Goal: Task Accomplishment & Management: Use online tool/utility

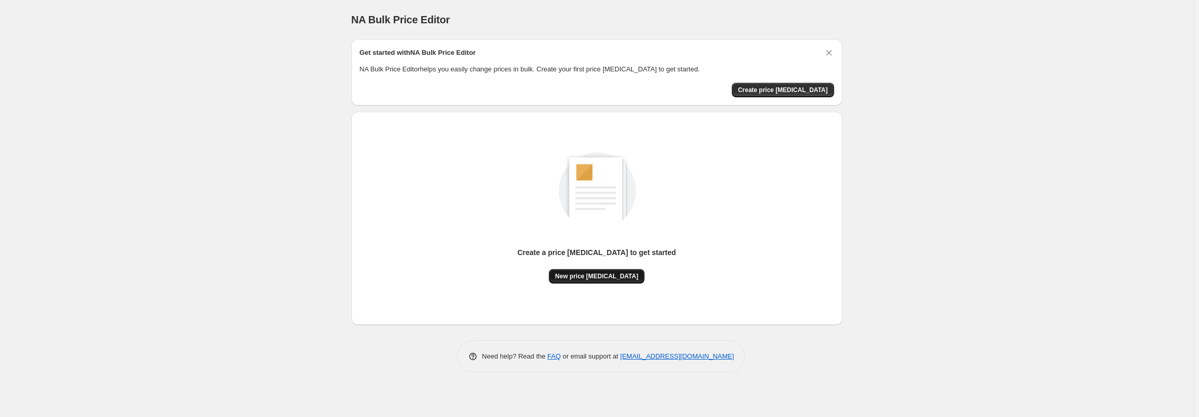
click at [587, 273] on span "New price [MEDICAL_DATA]" at bounding box center [596, 276] width 83 height 8
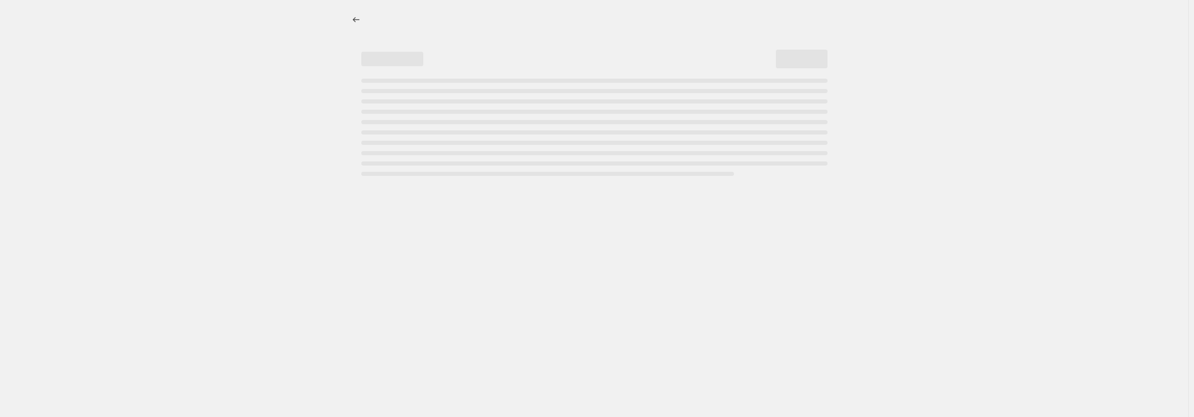
select select "percentage"
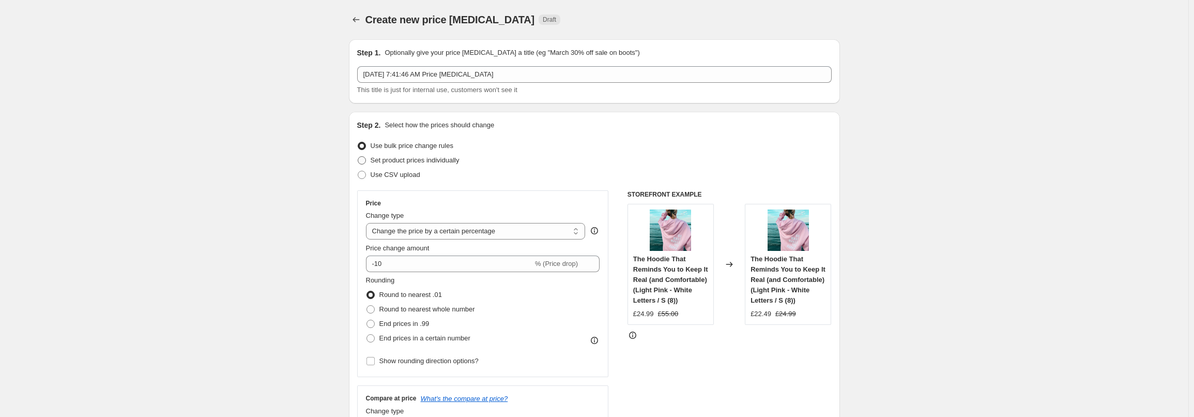
click at [364, 164] on span at bounding box center [362, 160] width 8 height 8
click at [358, 157] on input "Set product prices individually" at bounding box center [358, 156] width 1 height 1
radio input "true"
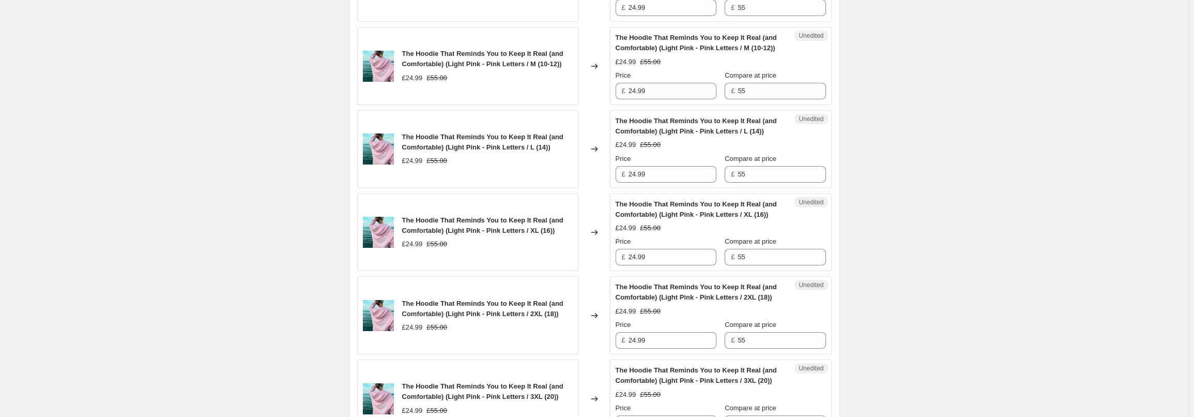
scroll to position [1838, 0]
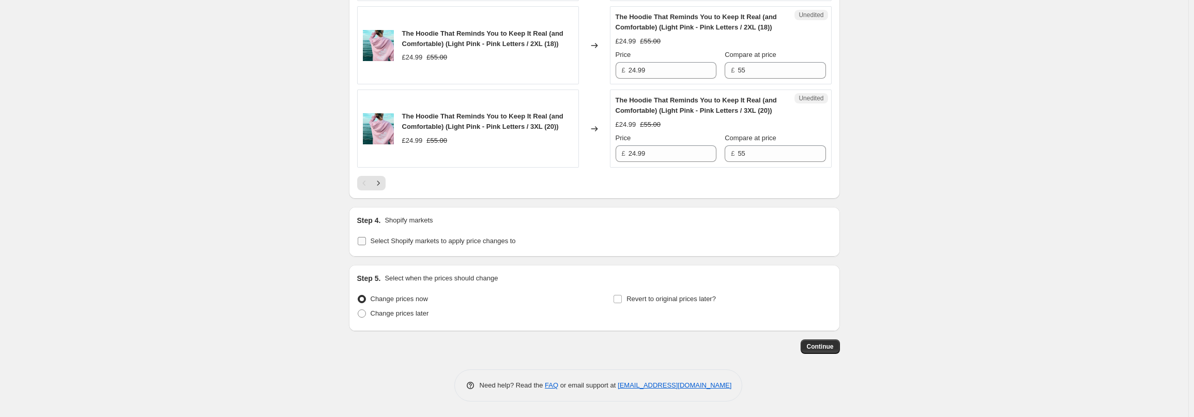
click at [401, 236] on span "Select Shopify markets to apply price changes to" at bounding box center [443, 241] width 145 height 10
click at [366, 237] on input "Select Shopify markets to apply price changes to" at bounding box center [362, 241] width 8 height 8
checkbox input "true"
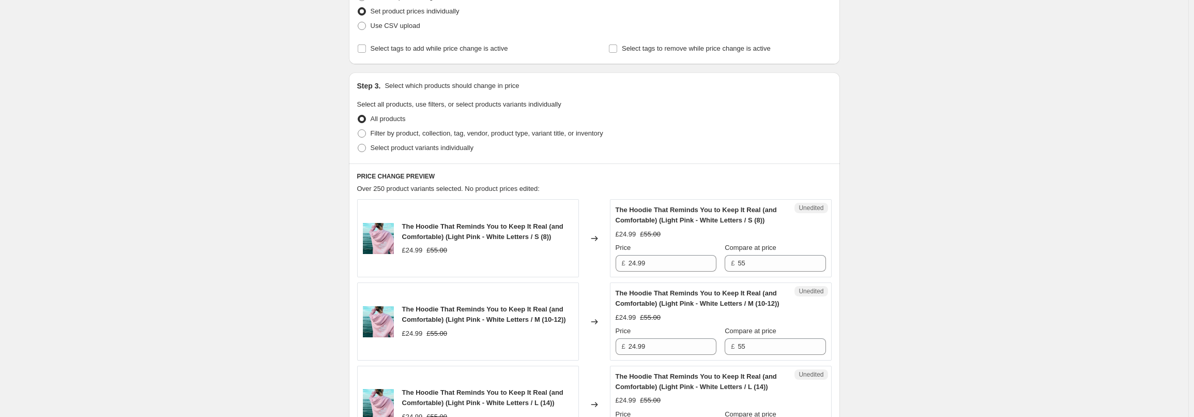
scroll to position [0, 0]
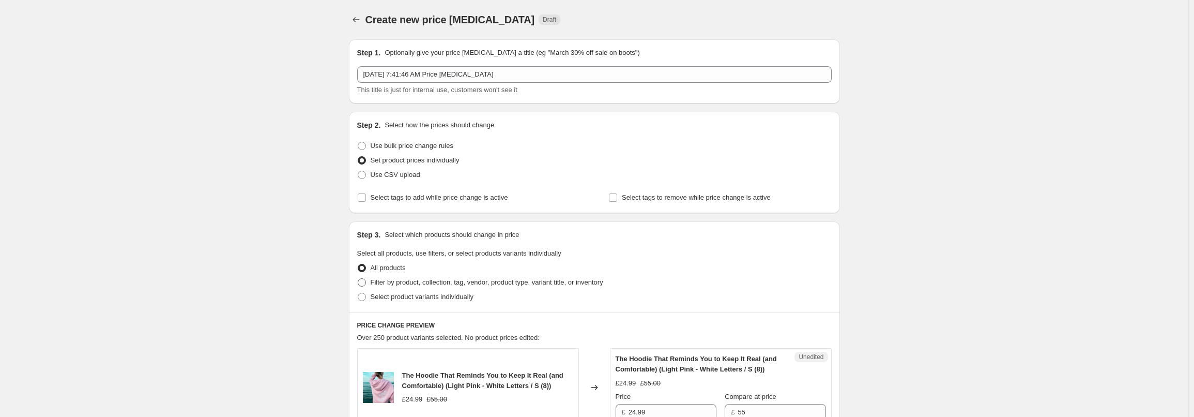
click at [381, 281] on span "Filter by product, collection, tag, vendor, product type, variant title, or inv…" at bounding box center [487, 282] width 233 height 8
click at [358, 279] on input "Filter by product, collection, tag, vendor, product type, variant title, or inv…" at bounding box center [358, 278] width 1 height 1
radio input "true"
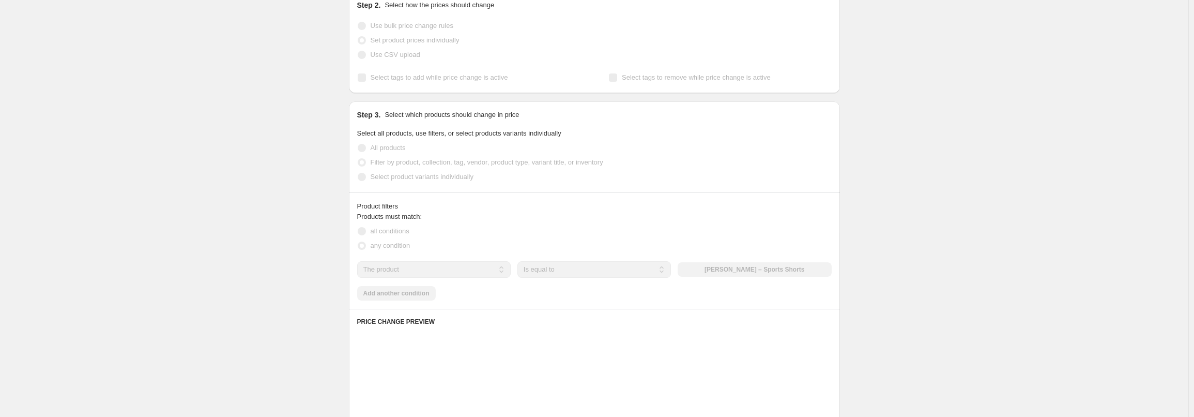
scroll to position [120, 0]
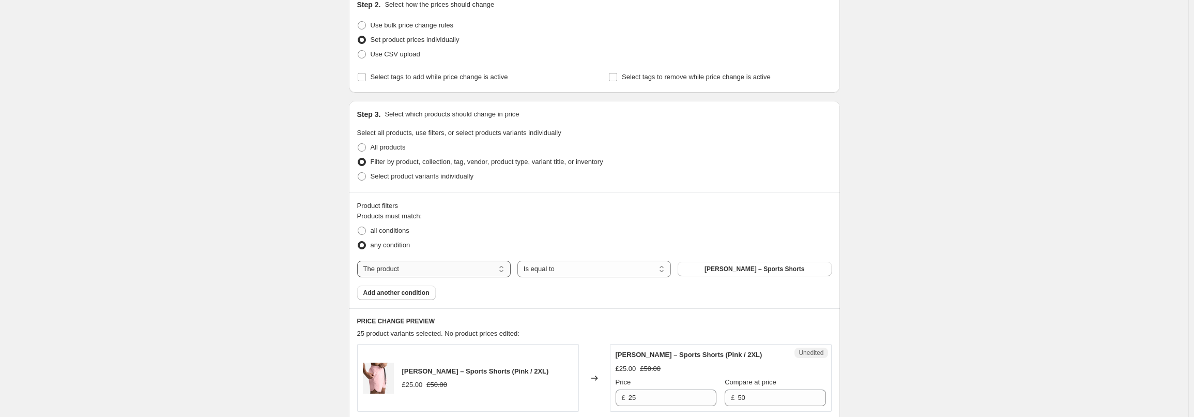
click at [455, 269] on select "The product The product's collection The product's tag The product's vendor The…" at bounding box center [434, 269] width 154 height 17
click at [443, 260] on div "Products must match: all conditions any condition The product The product's col…" at bounding box center [594, 255] width 475 height 89
click at [539, 275] on div "Products must match: all conditions any condition The product The product's col…" at bounding box center [594, 255] width 475 height 89
click at [540, 271] on select "Is equal to Is not equal to" at bounding box center [594, 269] width 154 height 17
click at [364, 227] on span at bounding box center [362, 230] width 8 height 8
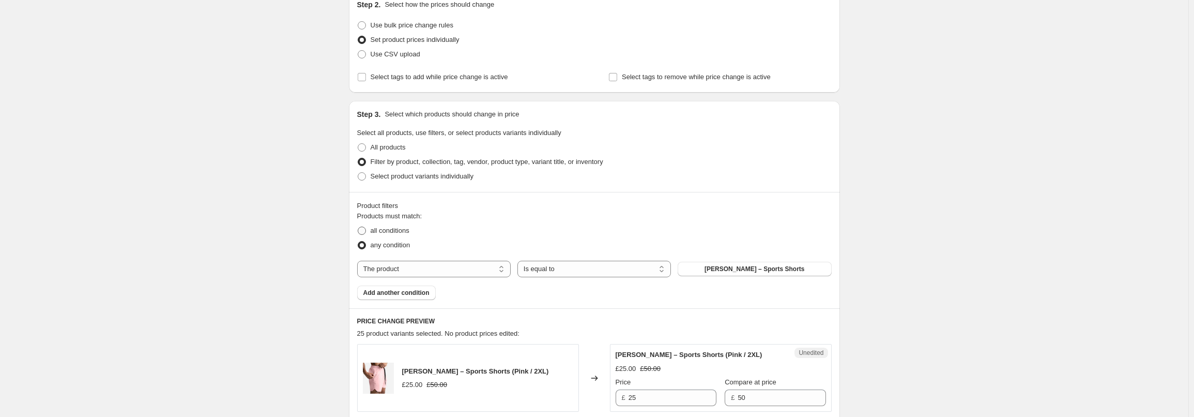
click at [358, 227] on input "all conditions" at bounding box center [358, 226] width 1 height 1
radio input "true"
click at [364, 243] on span at bounding box center [362, 245] width 8 height 8
click at [358, 241] on input "any condition" at bounding box center [358, 241] width 1 height 1
radio input "true"
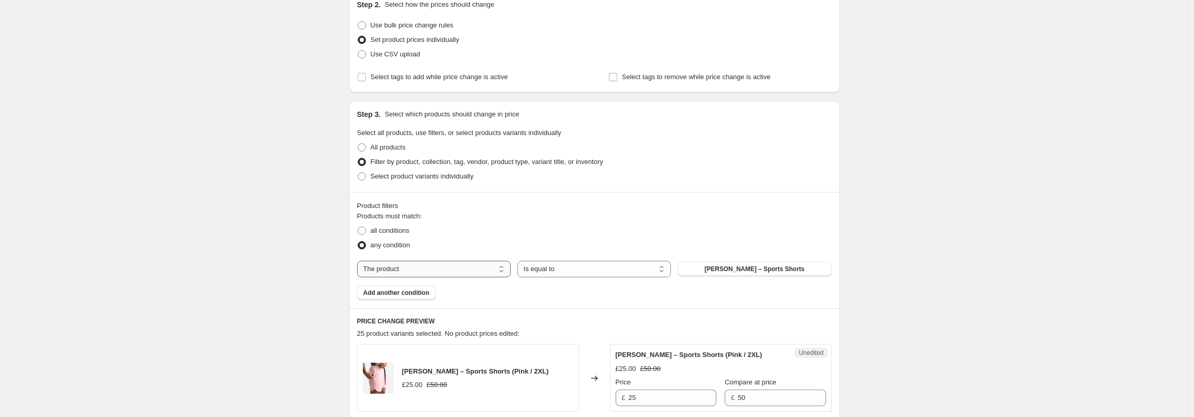
click at [387, 273] on select "The product The product's collection The product's tag The product's vendor The…" at bounding box center [434, 269] width 154 height 17
click at [586, 278] on div "Products must match: all conditions any condition The product The product's col…" at bounding box center [594, 255] width 475 height 89
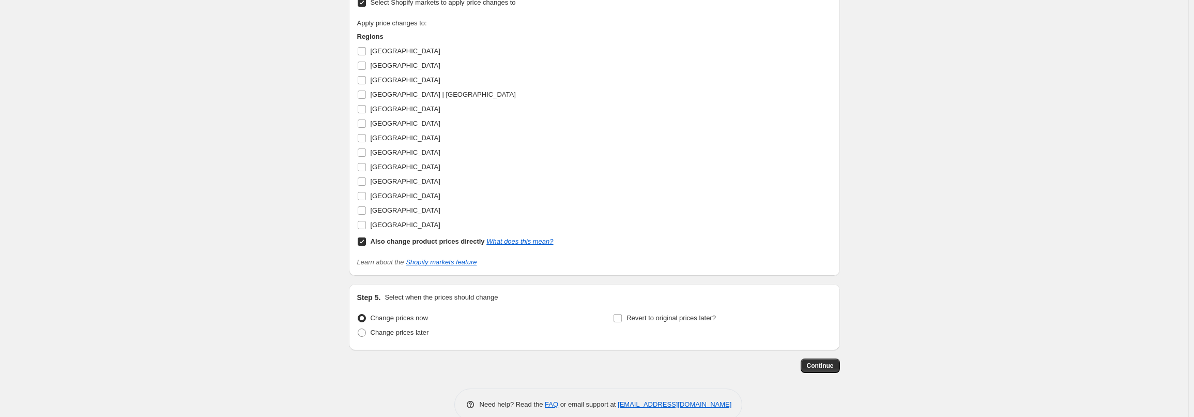
scroll to position [2005, 0]
